Goal: Check status: Check status

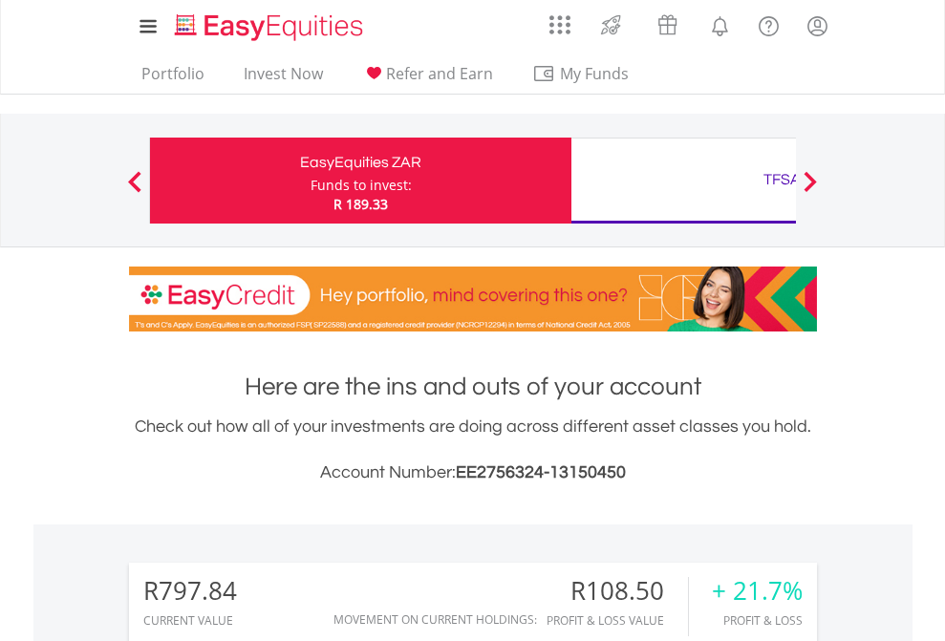
scroll to position [183, 300]
click at [310, 181] on div "Funds to invest:" at bounding box center [360, 185] width 101 height 19
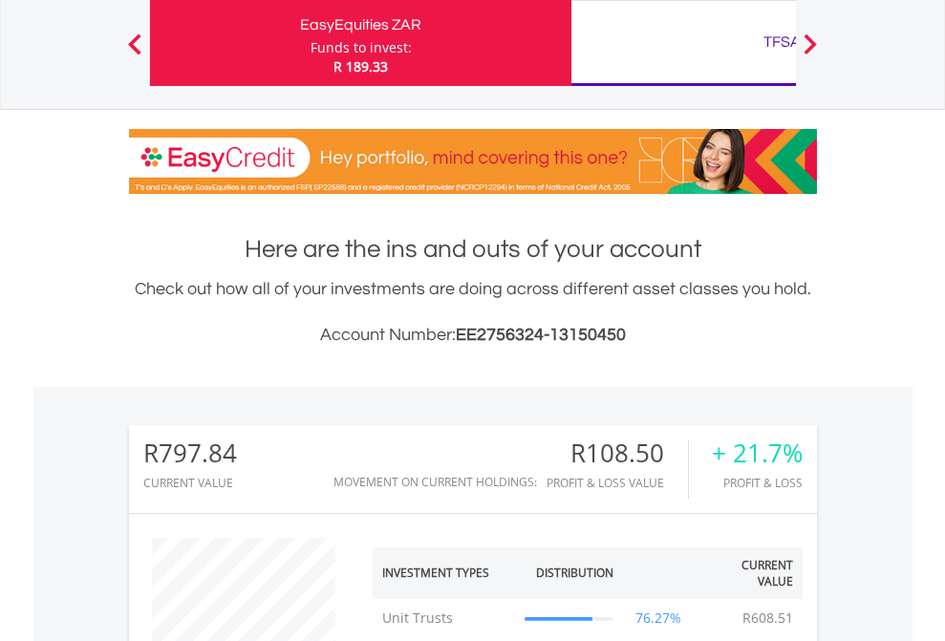
click at [683, 43] on div "TFSA" at bounding box center [782, 42] width 398 height 27
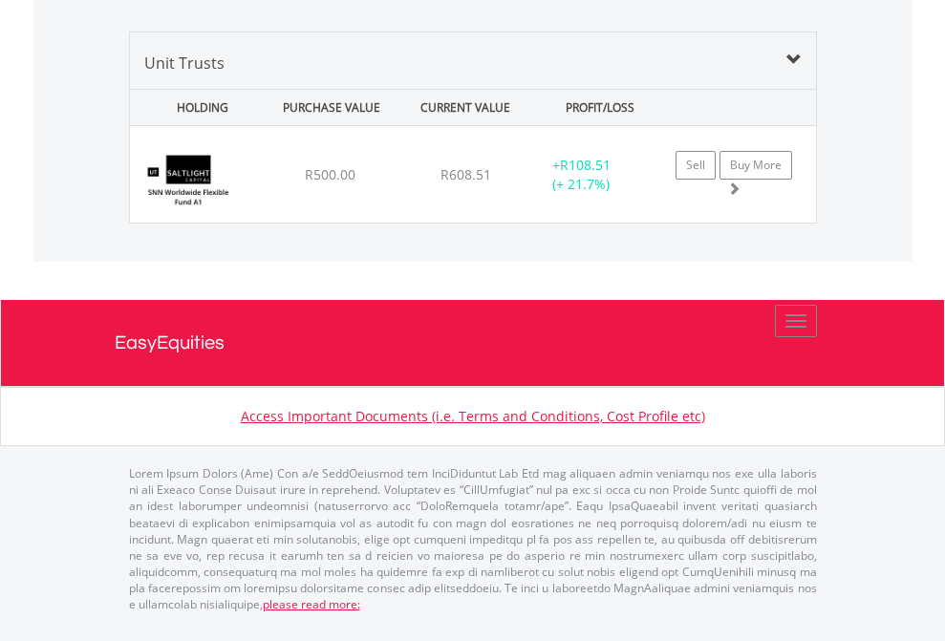
scroll to position [1847, 0]
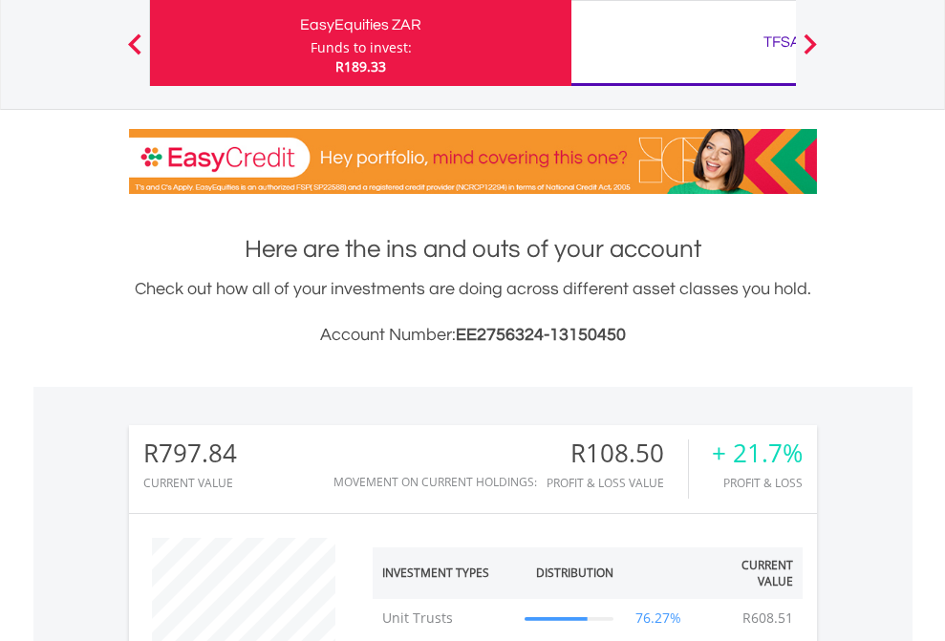
scroll to position [183, 300]
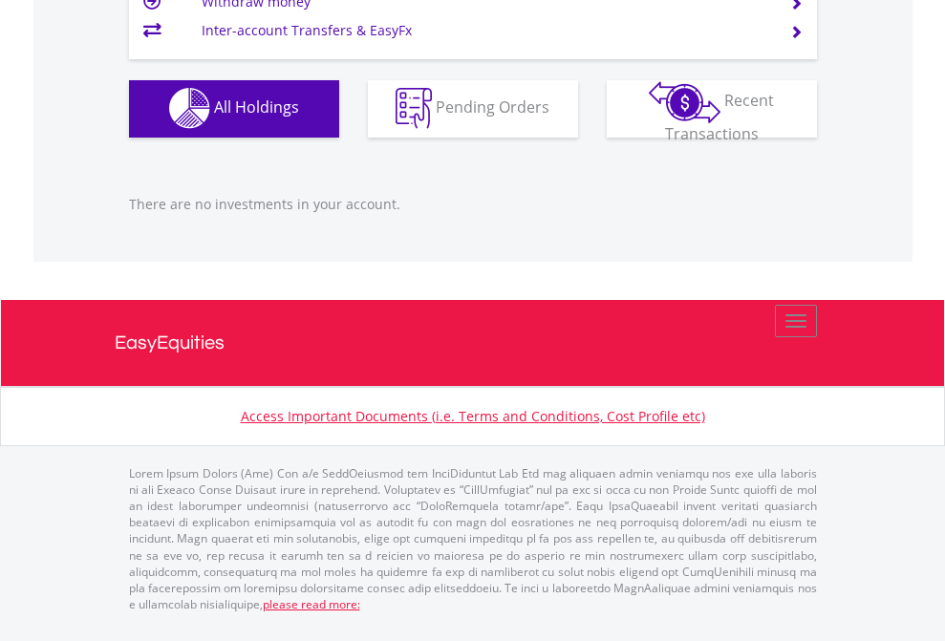
scroll to position [138, 0]
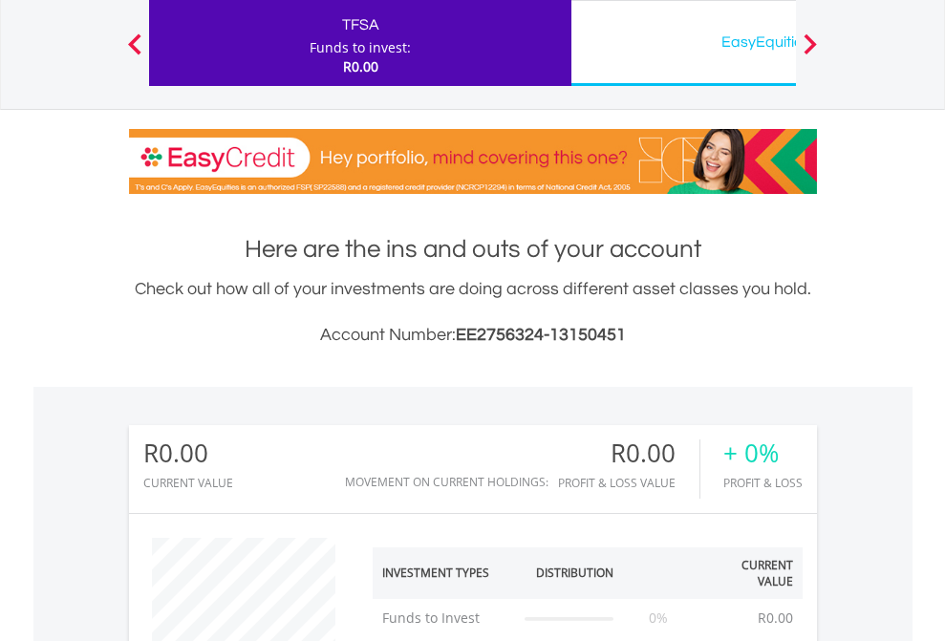
click at [683, 43] on div "EasyEquities USD" at bounding box center [782, 42] width 398 height 27
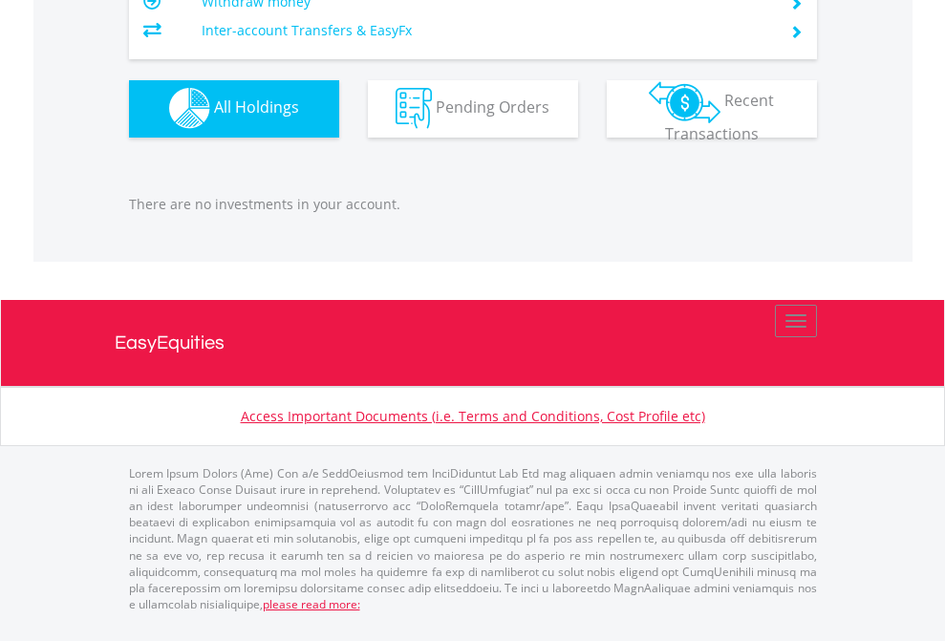
scroll to position [183, 300]
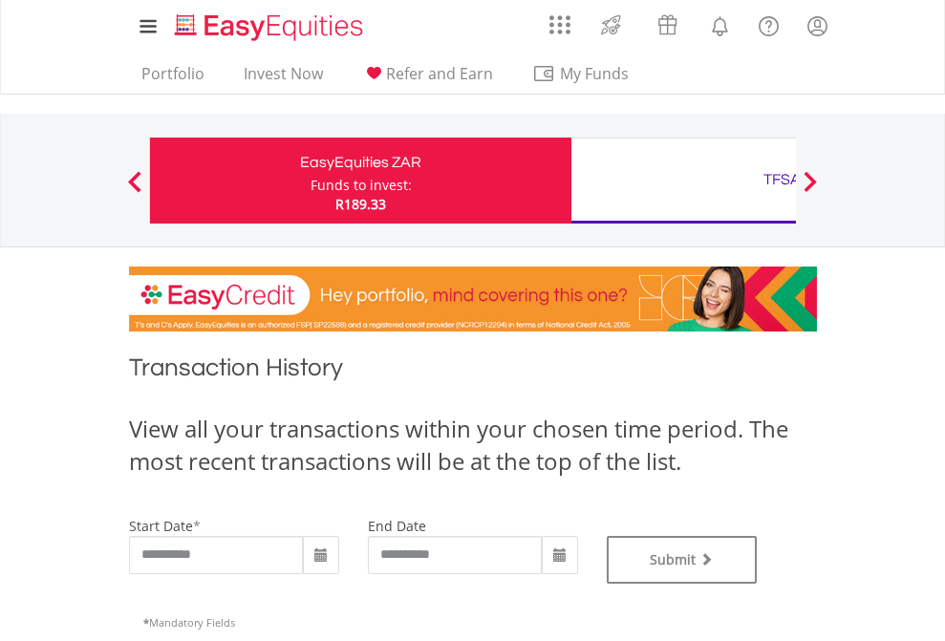
type input "**********"
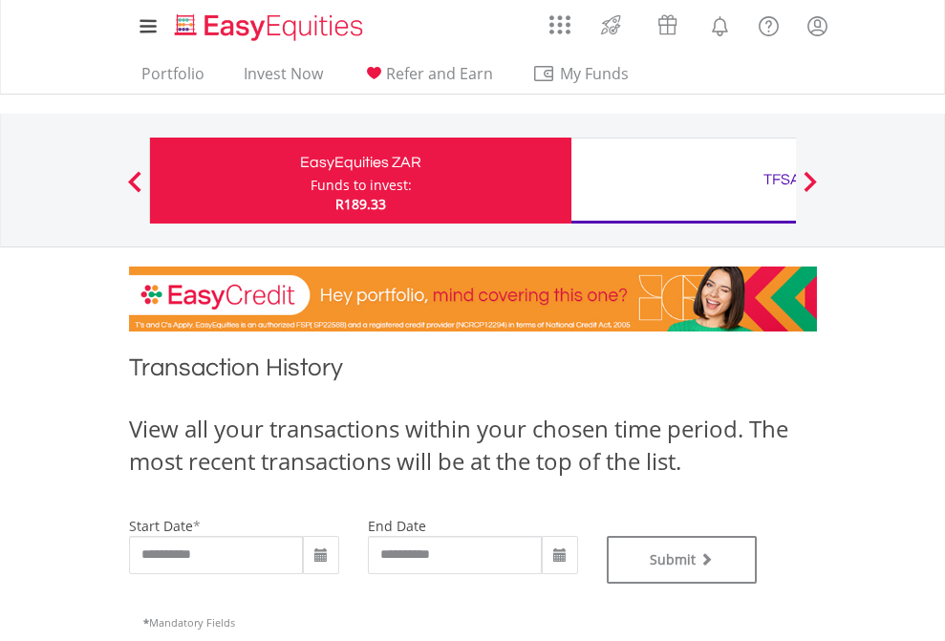
click at [683, 181] on div "TFSA" at bounding box center [782, 179] width 398 height 27
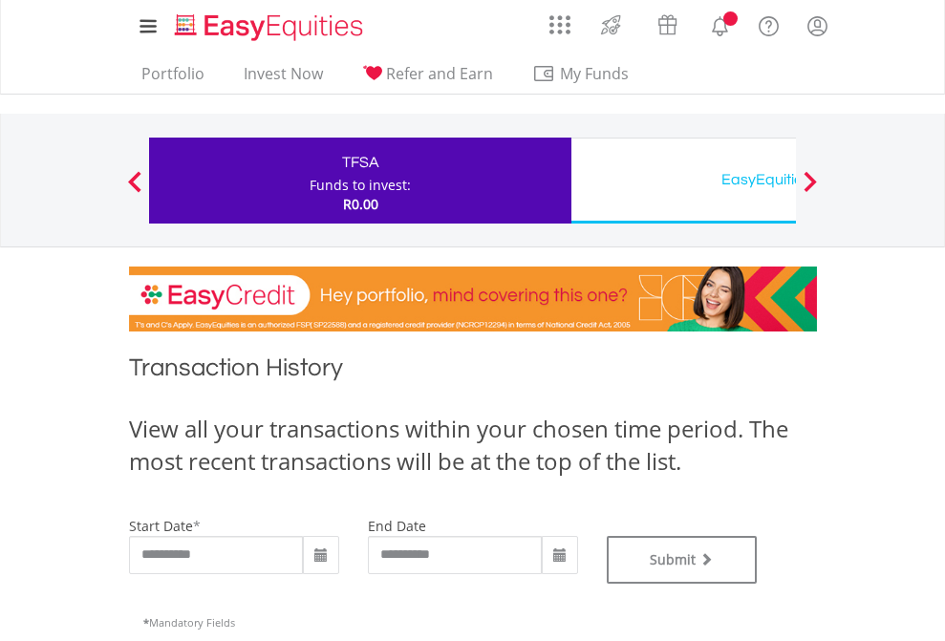
type input "**********"
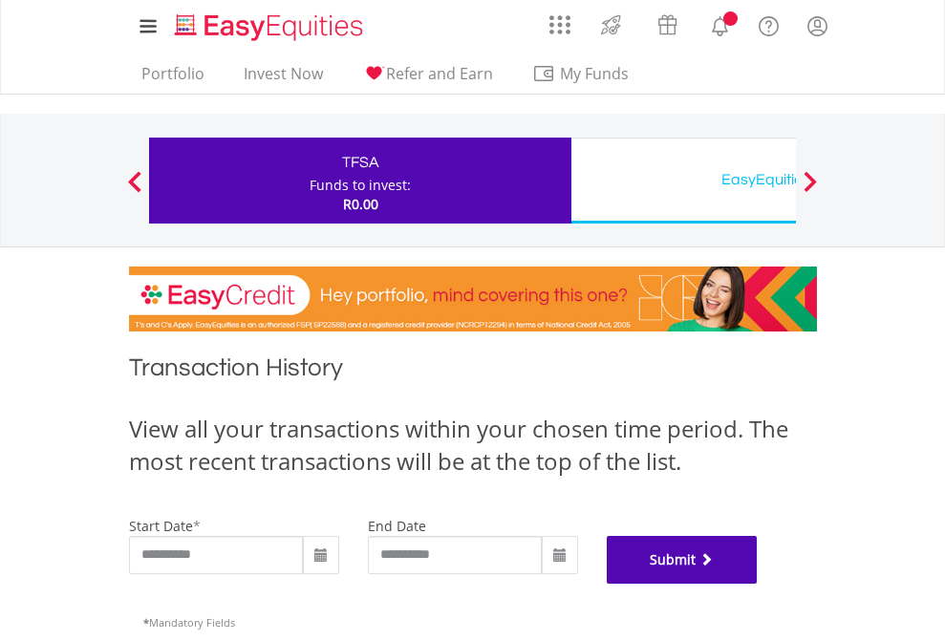
click at [758, 584] on button "Submit" at bounding box center [682, 560] width 151 height 48
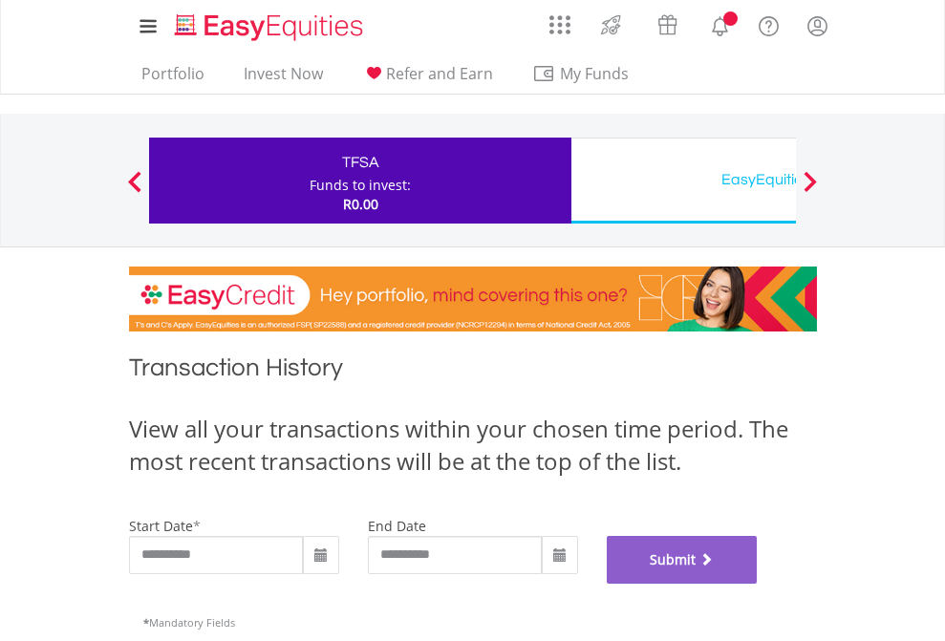
scroll to position [775, 0]
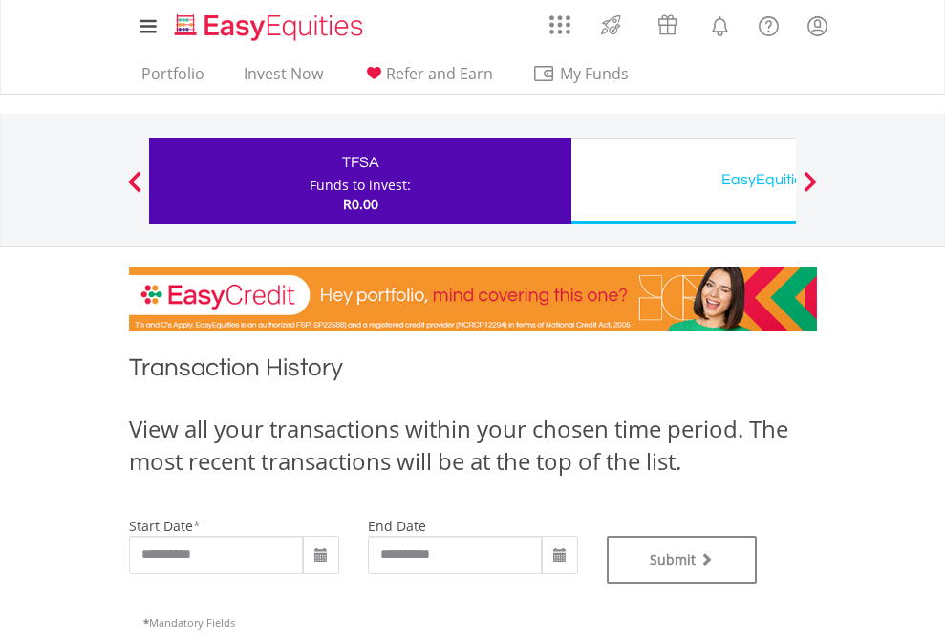
click at [683, 181] on div "EasyEquities USD" at bounding box center [782, 179] width 398 height 27
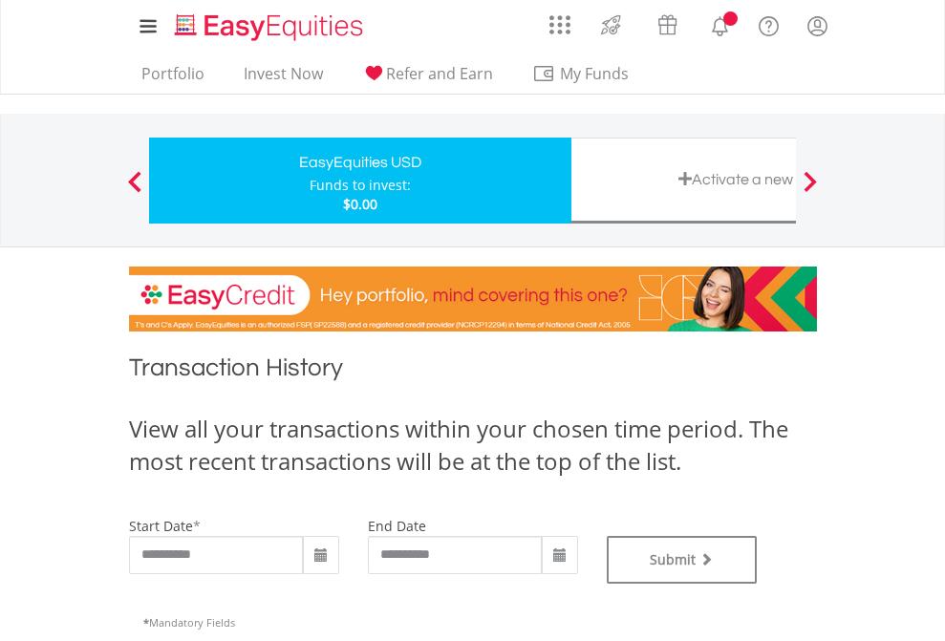
type input "**********"
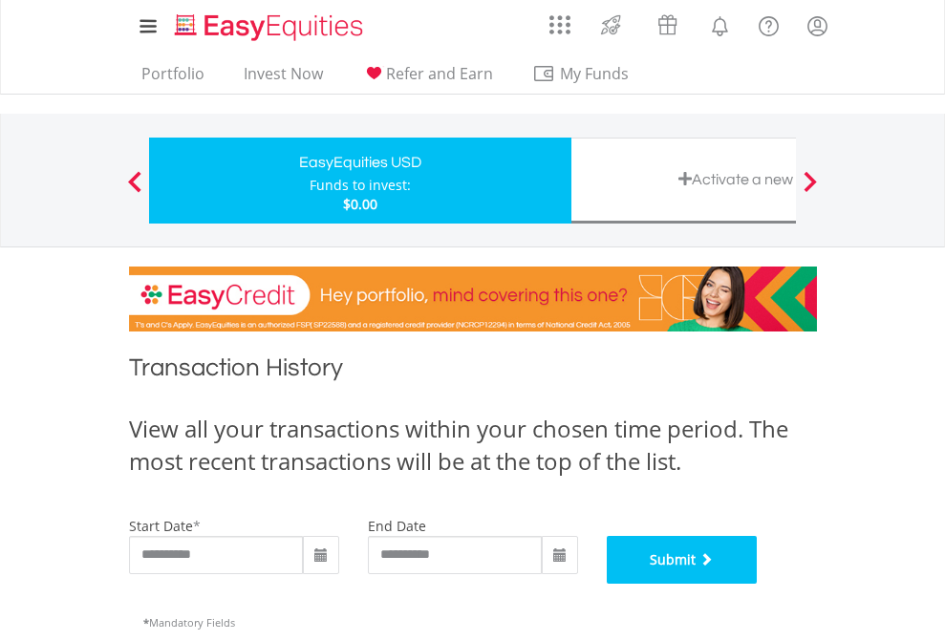
click at [758, 584] on button "Submit" at bounding box center [682, 560] width 151 height 48
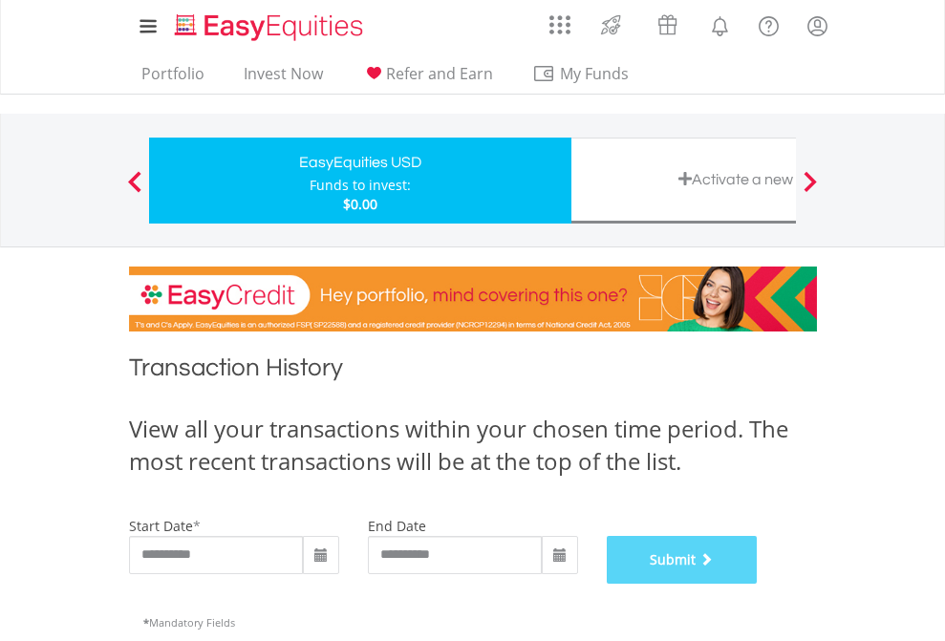
scroll to position [775, 0]
